Goal: Entertainment & Leisure: Consume media (video, audio)

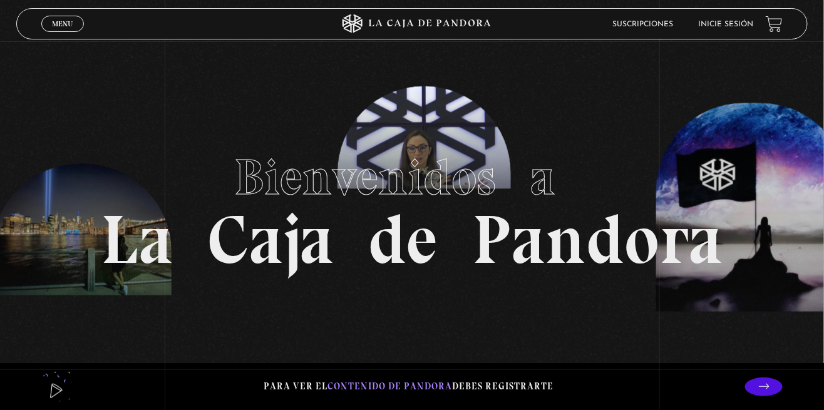
click at [725, 24] on link "Inicie sesión" at bounding box center [725, 25] width 55 height 8
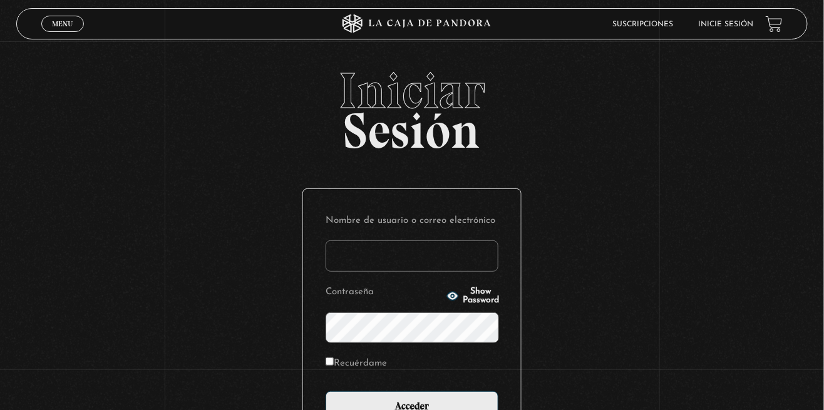
click at [441, 265] on input "Nombre de usuario o correo electrónico" at bounding box center [411, 255] width 173 height 31
type input "[EMAIL_ADDRESS][DOMAIN_NAME]"
click at [325, 391] on input "Acceder" at bounding box center [411, 406] width 173 height 31
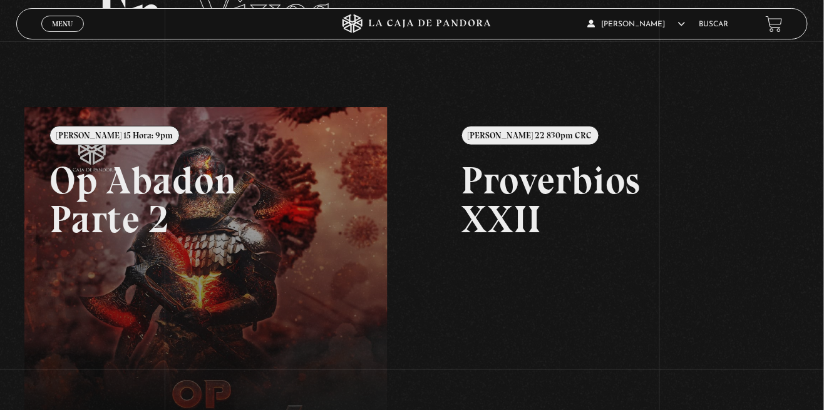
scroll to position [88, 0]
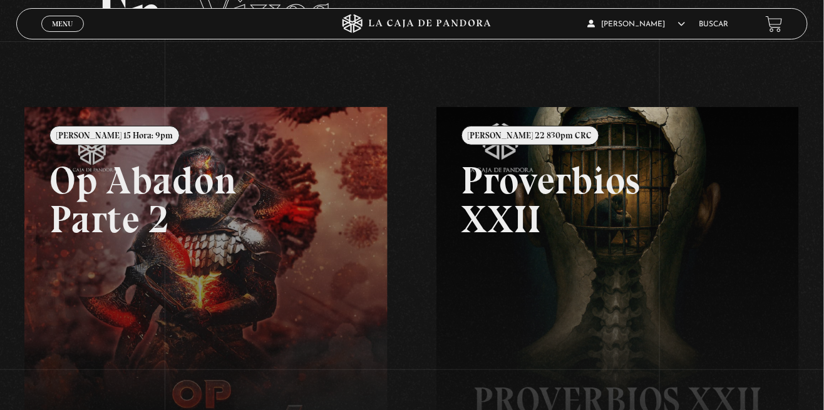
click at [715, 23] on link "Buscar" at bounding box center [712, 25] width 29 height 8
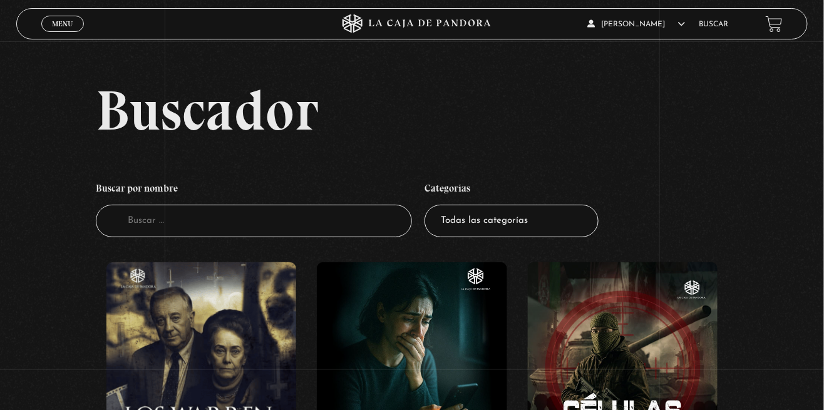
click at [262, 327] on figure at bounding box center [201, 374] width 190 height 225
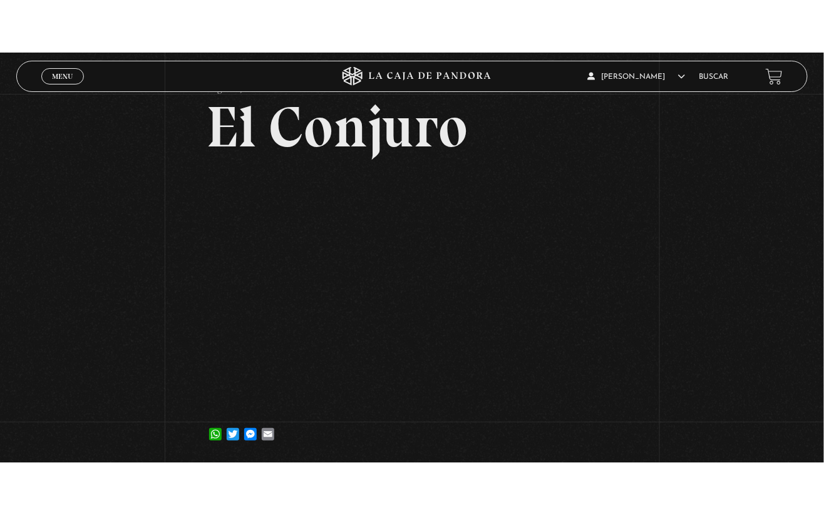
scroll to position [68, 0]
